Goal: Task Accomplishment & Management: Use online tool/utility

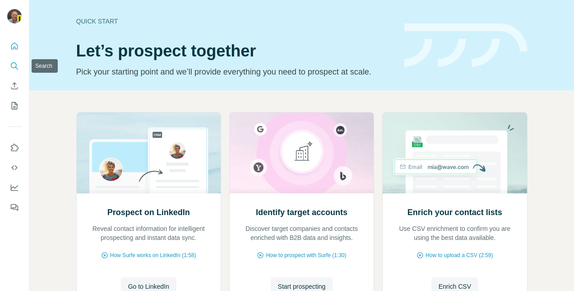
click at [14, 66] on icon "Search" at bounding box center [14, 65] width 9 height 9
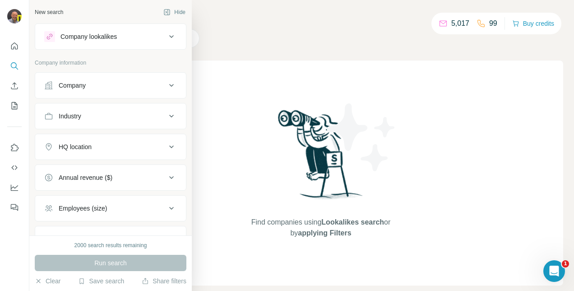
click at [72, 86] on div "Company" at bounding box center [72, 85] width 27 height 9
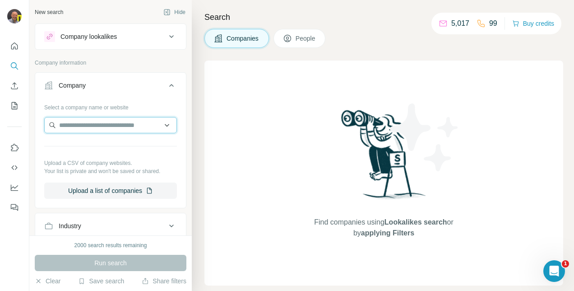
click at [77, 131] on input "text" at bounding box center [110, 125] width 133 height 16
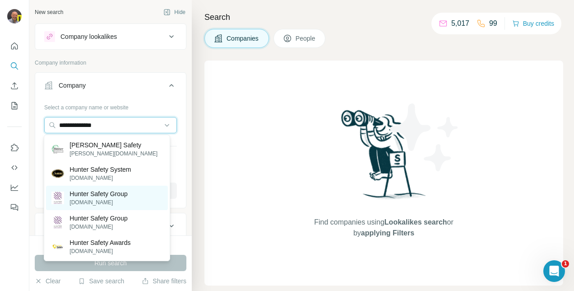
type input "**********"
click at [101, 195] on p "Hunter Safety Group" at bounding box center [98, 193] width 58 height 9
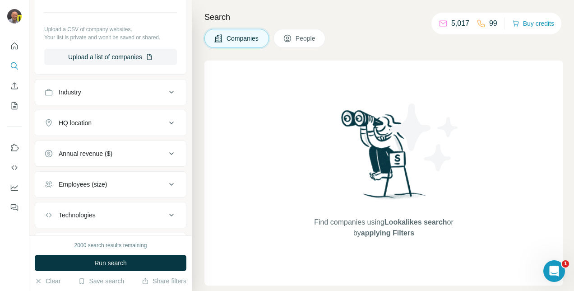
scroll to position [166, 0]
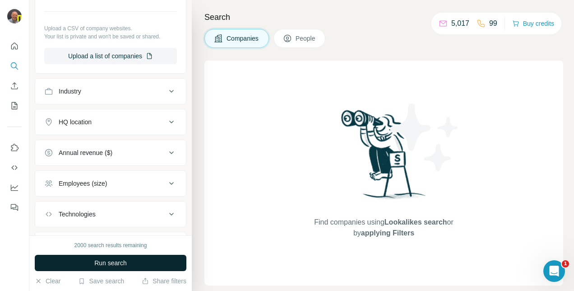
click at [103, 260] on span "Run search" at bounding box center [110, 262] width 32 height 9
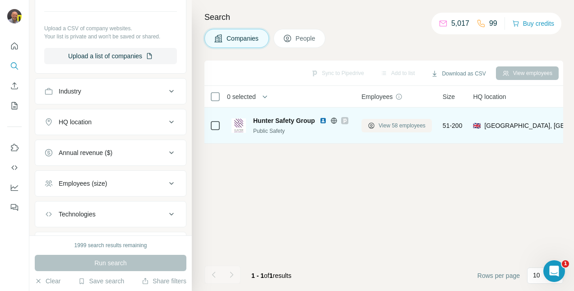
click at [379, 124] on span "View 58 employees" at bounding box center [402, 125] width 47 height 8
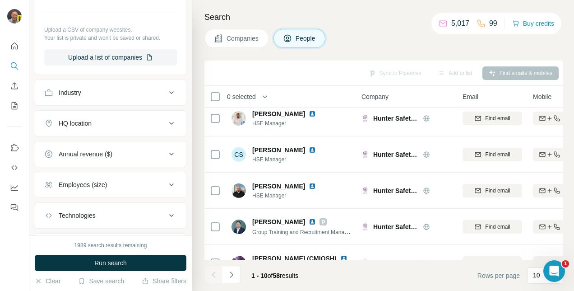
scroll to position [212, 0]
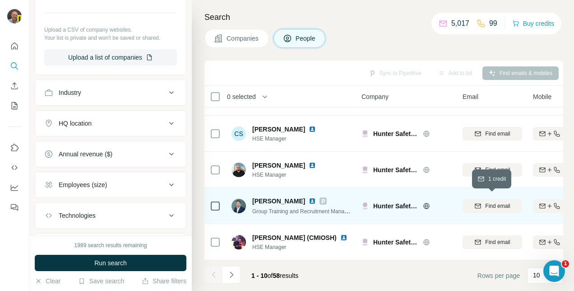
click at [480, 204] on icon "button" at bounding box center [477, 205] width 7 height 7
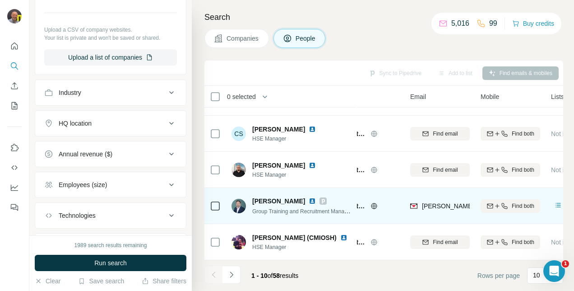
scroll to position [210, 52]
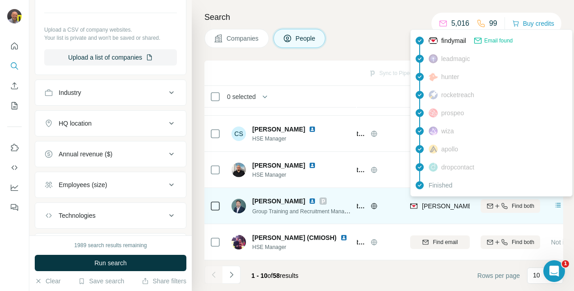
click at [443, 203] on span "[PERSON_NAME][EMAIL_ADDRESS][PERSON_NAME][DOMAIN_NAME]" at bounding box center [527, 205] width 211 height 7
click at [466, 203] on span "[PERSON_NAME][EMAIL_ADDRESS][PERSON_NAME][DOMAIN_NAME]" at bounding box center [527, 205] width 211 height 7
drag, startPoint x: 466, startPoint y: 203, endPoint x: 461, endPoint y: 203, distance: 5.9
click at [461, 203] on span "[PERSON_NAME][EMAIL_ADDRESS][PERSON_NAME][DOMAIN_NAME]" at bounding box center [527, 205] width 211 height 7
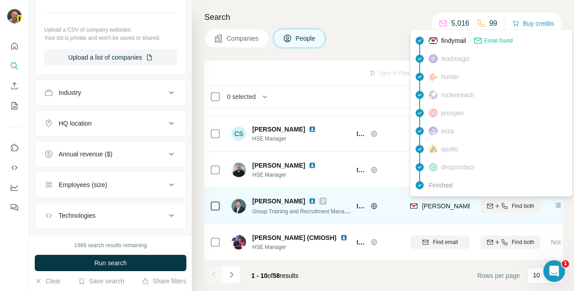
click at [461, 203] on span "[PERSON_NAME][EMAIL_ADDRESS][PERSON_NAME][DOMAIN_NAME]" at bounding box center [527, 205] width 211 height 7
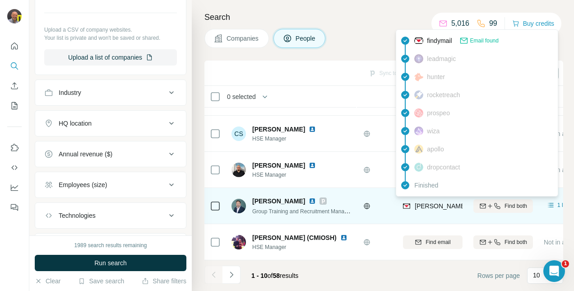
scroll to position [210, 69]
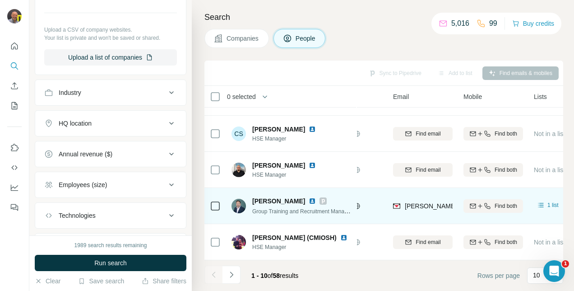
click at [220, 205] on icon at bounding box center [215, 205] width 11 height 11
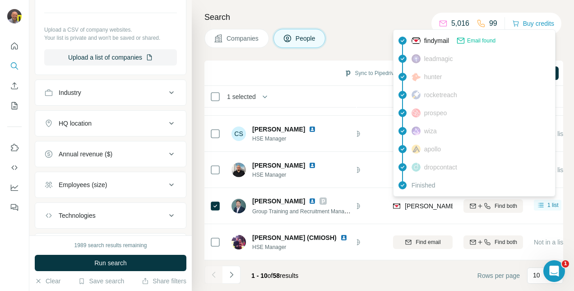
click at [475, 43] on span "Email found" at bounding box center [481, 41] width 28 height 8
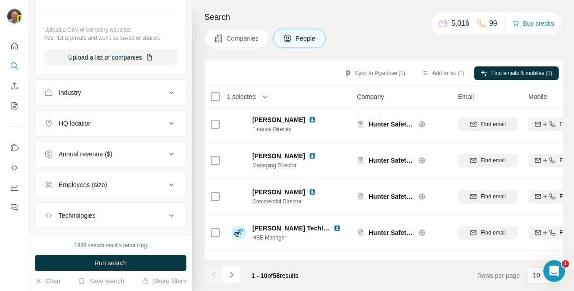
scroll to position [1, 5]
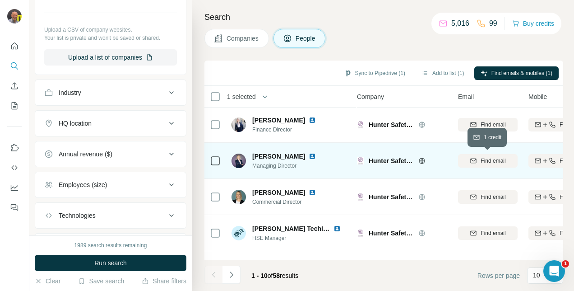
click at [483, 162] on span "Find email" at bounding box center [492, 161] width 25 height 8
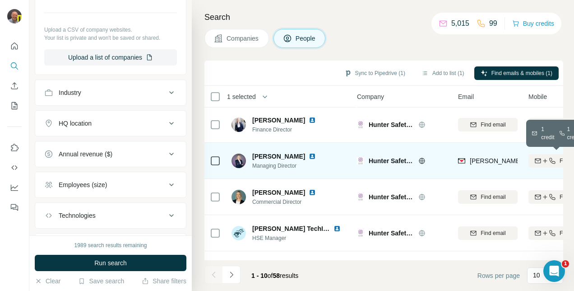
click at [549, 161] on icon "button" at bounding box center [552, 160] width 7 height 7
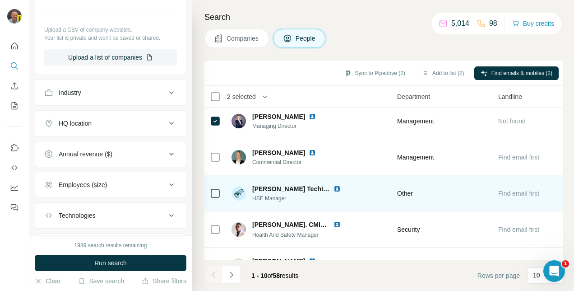
scroll to position [0, 421]
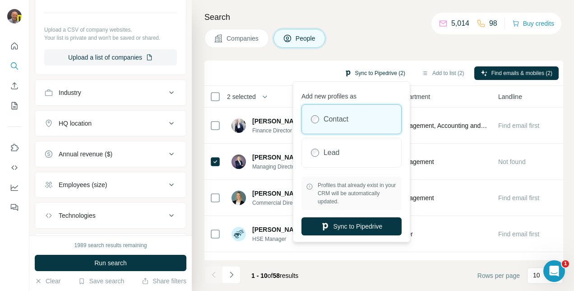
click at [345, 70] on button "Sync to Pipedrive (2)" at bounding box center [375, 73] width 74 height 14
click at [357, 68] on button "Sync to Pipedrive (2)" at bounding box center [375, 73] width 74 height 14
click at [369, 222] on button "Sync to Pipedrive" at bounding box center [351, 226] width 100 height 18
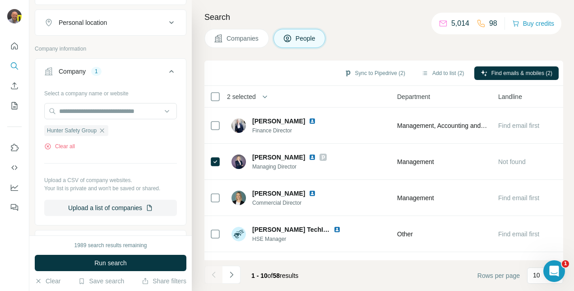
scroll to position [149, 0]
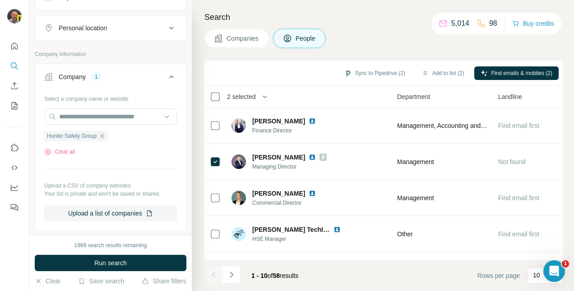
click at [106, 134] on icon "button" at bounding box center [101, 135] width 7 height 7
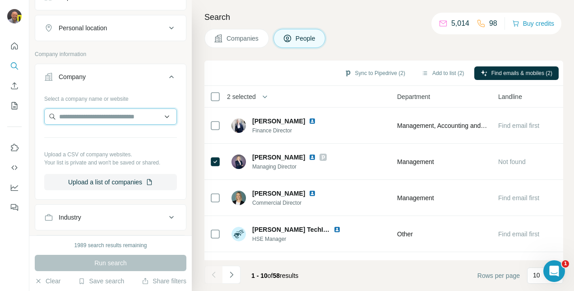
click at [97, 120] on input "text" at bounding box center [110, 116] width 133 height 16
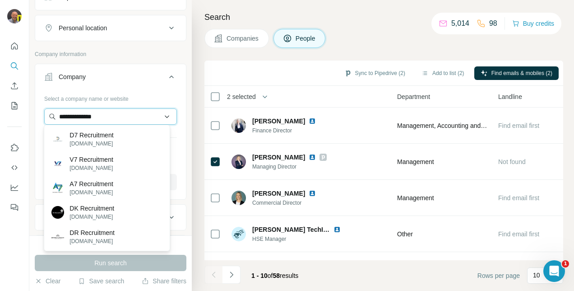
type input "**********"
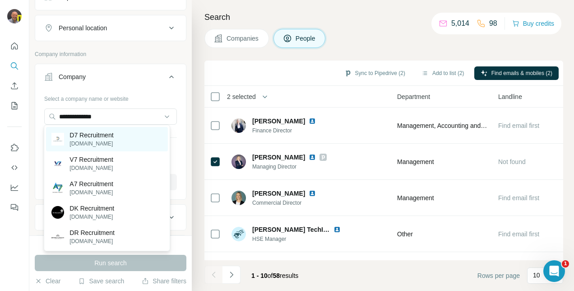
click at [129, 139] on div "D7 Recruitment [DOMAIN_NAME]" at bounding box center [106, 139] width 121 height 24
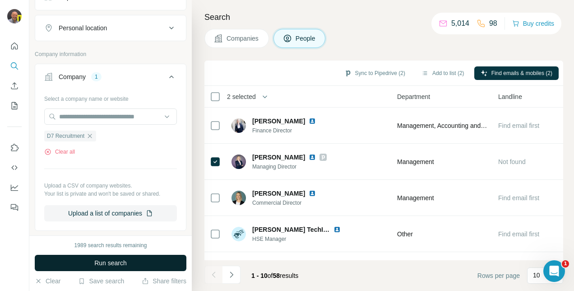
click at [130, 262] on button "Run search" at bounding box center [111, 262] width 152 height 16
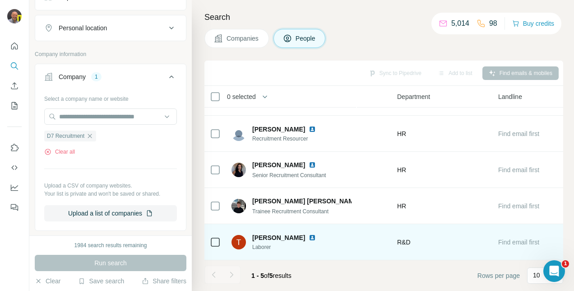
scroll to position [28, 421]
click at [316, 237] on img at bounding box center [312, 237] width 7 height 7
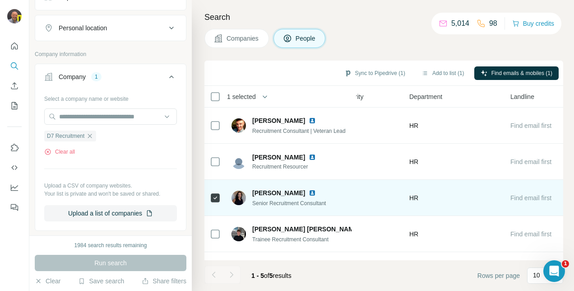
scroll to position [0, 405]
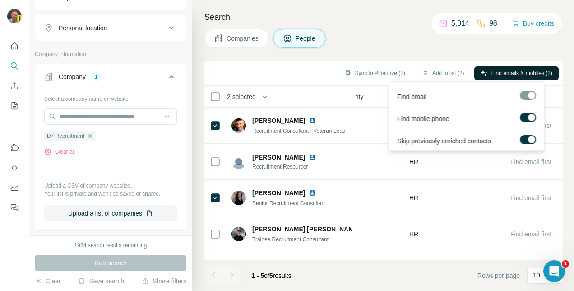
click at [493, 70] on span "Find emails & mobiles (2)" at bounding box center [521, 73] width 61 height 8
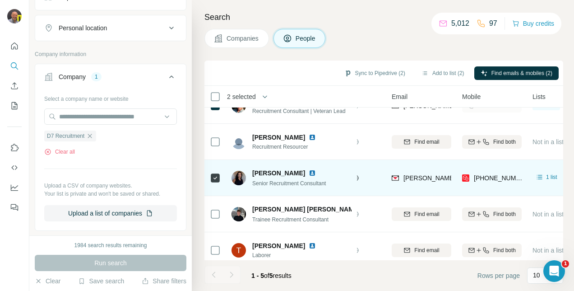
scroll to position [0, 71]
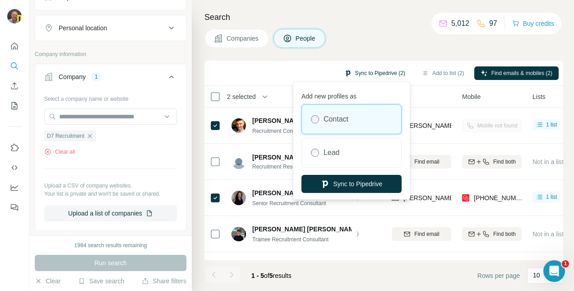
click at [355, 69] on button "Sync to Pipedrive (2)" at bounding box center [375, 73] width 74 height 14
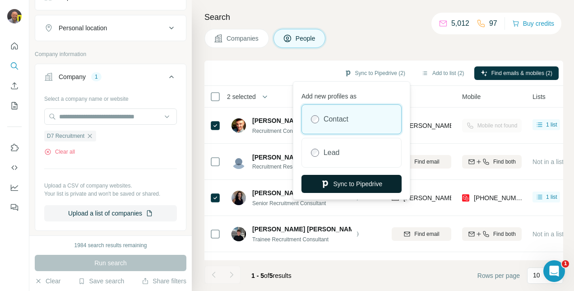
click at [326, 185] on icon "button" at bounding box center [324, 183] width 9 height 9
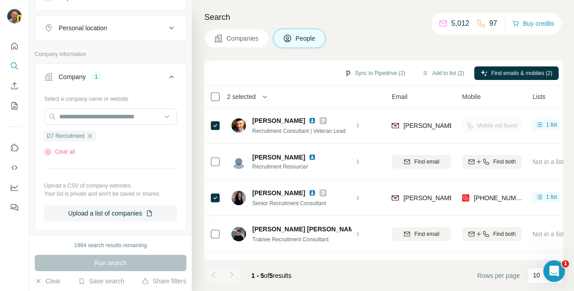
click at [247, 34] on span "Companies" at bounding box center [242, 38] width 33 height 9
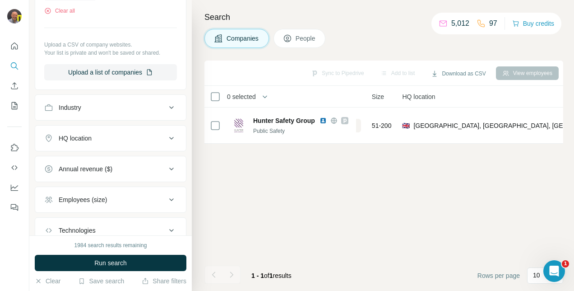
scroll to position [10, 0]
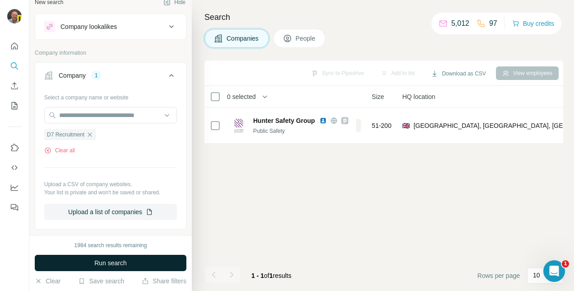
click at [113, 263] on span "Run search" at bounding box center [110, 262] width 32 height 9
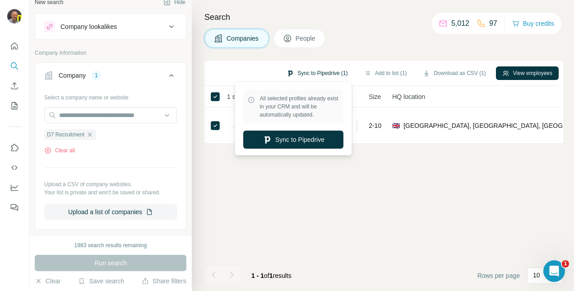
click at [296, 76] on button "Sync to Pipedrive (1)" at bounding box center [317, 73] width 74 height 14
click at [277, 137] on button "Sync to Pipedrive" at bounding box center [293, 139] width 100 height 18
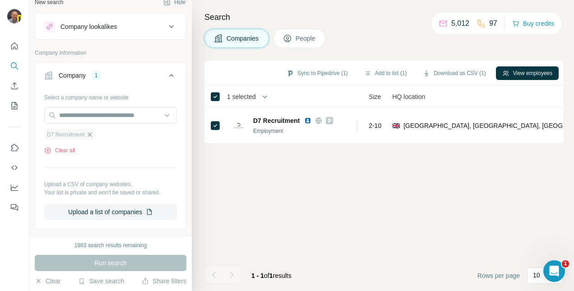
click at [91, 134] on icon "button" at bounding box center [89, 134] width 7 height 7
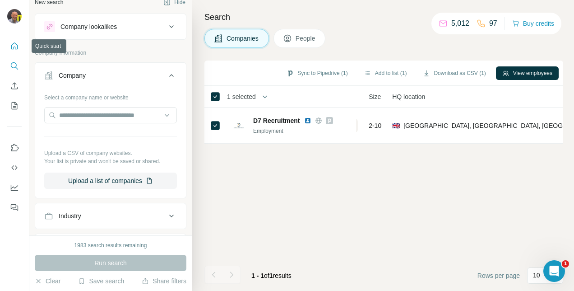
click at [14, 48] on icon "Quick start" at bounding box center [14, 45] width 7 height 7
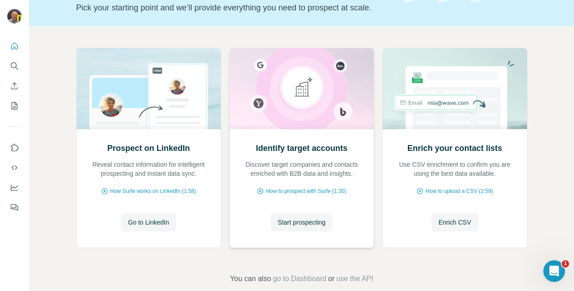
scroll to position [67, 0]
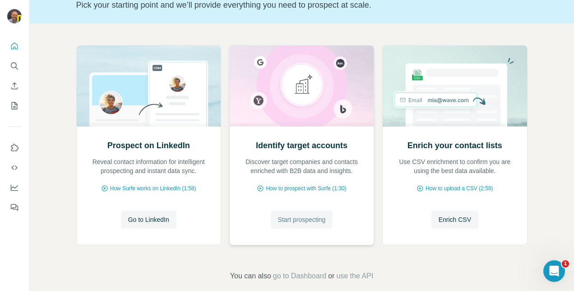
click at [278, 217] on span "Start prospecting" at bounding box center [302, 219] width 48 height 9
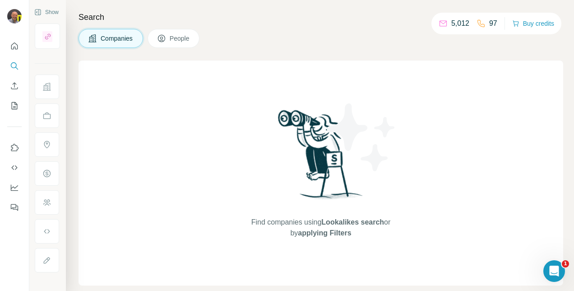
click at [99, 43] on button "Companies" at bounding box center [110, 38] width 65 height 19
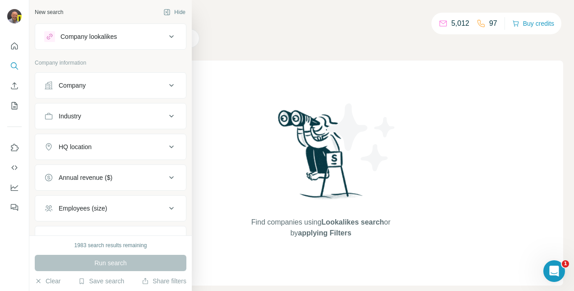
click at [60, 85] on div "Company" at bounding box center [72, 85] width 27 height 9
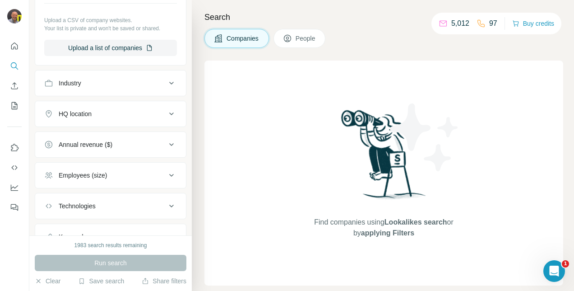
scroll to position [142, 0]
click at [129, 77] on button "Industry" at bounding box center [110, 84] width 151 height 22
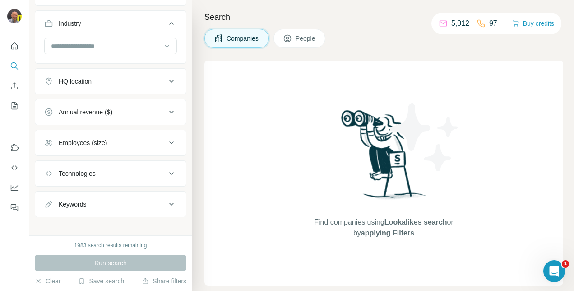
scroll to position [207, 0]
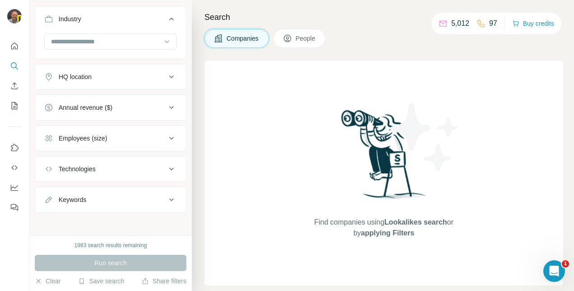
click at [109, 195] on div "Keywords" at bounding box center [105, 199] width 122 height 9
click at [82, 219] on input "text" at bounding box center [101, 222] width 115 height 16
type input "*****"
click at [167, 221] on icon "button" at bounding box center [169, 221] width 9 height 9
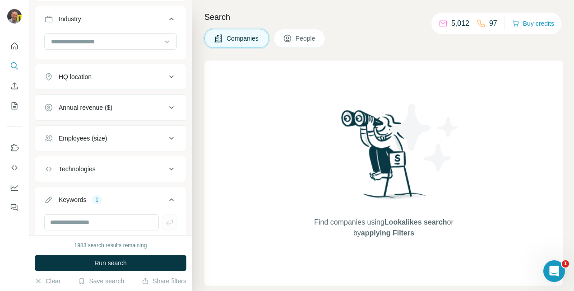
scroll to position [266, 0]
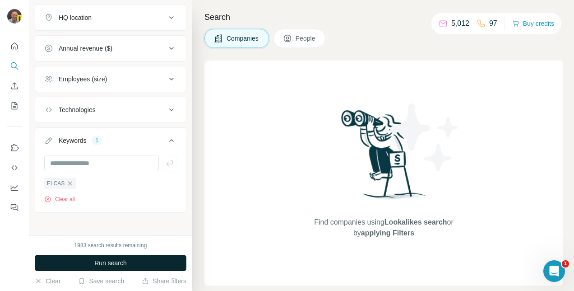
click at [158, 264] on button "Run search" at bounding box center [111, 262] width 152 height 16
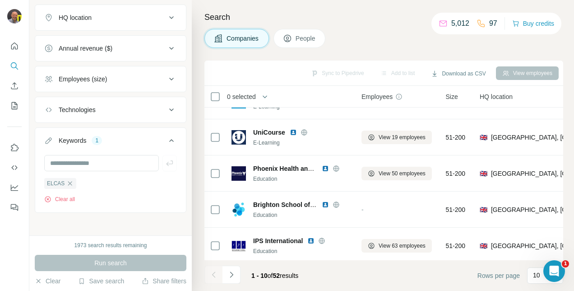
scroll to position [0, 0]
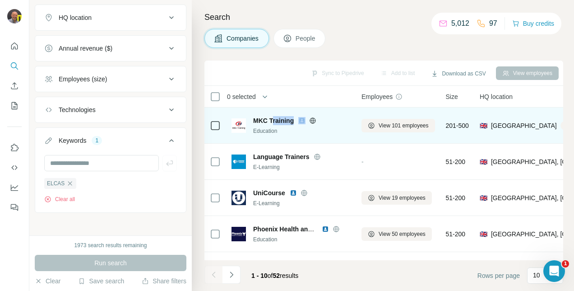
drag, startPoint x: 271, startPoint y: 121, endPoint x: 302, endPoint y: 123, distance: 31.2
click at [302, 123] on div "MKC Training" at bounding box center [301, 120] width 97 height 9
click at [302, 123] on img at bounding box center [301, 120] width 7 height 7
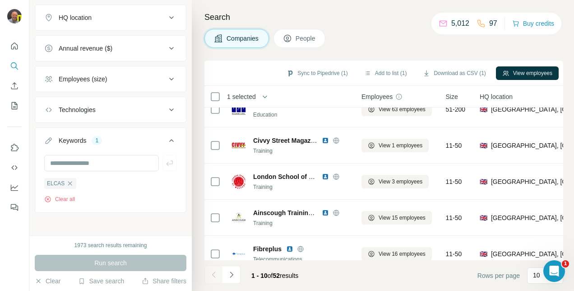
scroll to position [212, 0]
